Goal: Task Accomplishment & Management: Use online tool/utility

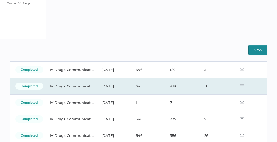
scroll to position [29, 0]
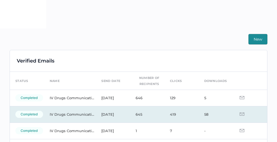
scroll to position [128, 0]
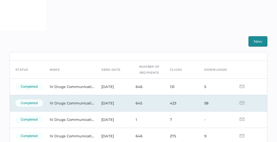
scroll to position [27, 0]
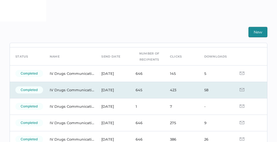
scroll to position [18, 0]
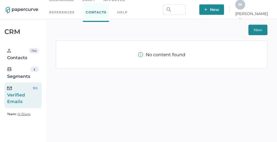
scroll to position [8, 0]
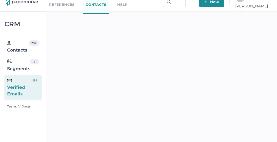
click at [21, 86] on div "Verified Emails" at bounding box center [19, 88] width 24 height 20
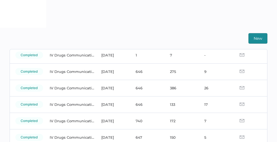
scroll to position [74, 0]
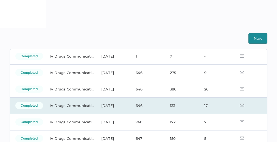
click at [241, 105] on td at bounding box center [250, 106] width 34 height 16
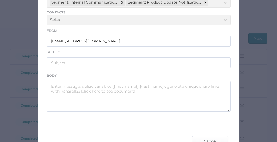
scroll to position [88, 0]
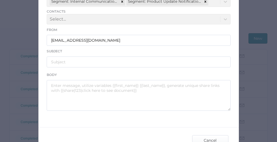
type input "IV Drugs Communications"
type input "Fresenius Kabi Announcement - 08.29.2025"
type textarea "Good afternoon, Please see the link below for an important reminder from Fresen…"
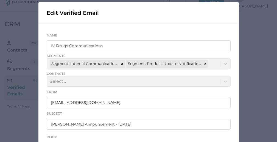
scroll to position [124, 0]
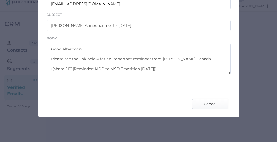
click at [208, 103] on span "Cancel" at bounding box center [210, 104] width 26 height 10
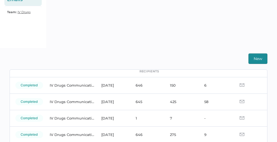
scroll to position [34, 0]
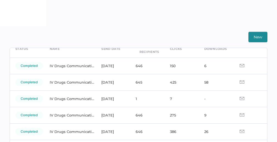
scroll to position [29, 0]
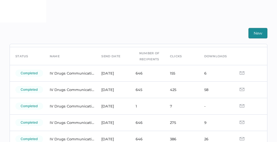
scroll to position [21, 0]
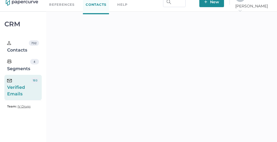
click at [24, 89] on div "Verified Emails" at bounding box center [19, 88] width 24 height 20
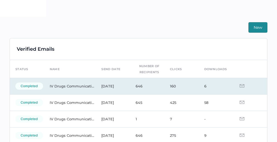
scroll to position [146, 0]
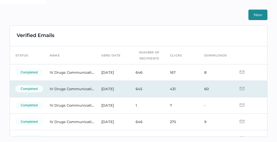
scroll to position [2, 0]
